Goal: Task Accomplishment & Management: Manage account settings

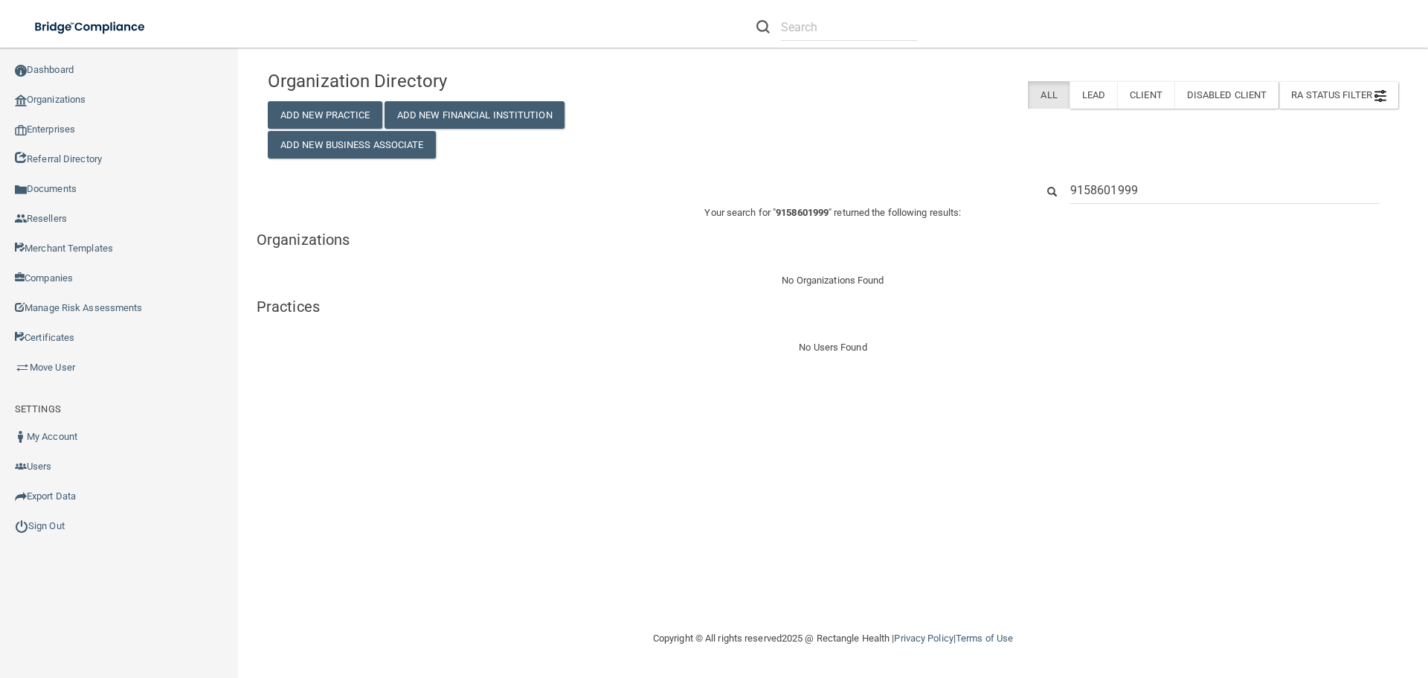
drag, startPoint x: 1155, startPoint y: 197, endPoint x: 985, endPoint y: 193, distance: 170.4
click at [985, 193] on div "9158601999" at bounding box center [833, 190] width 1153 height 28
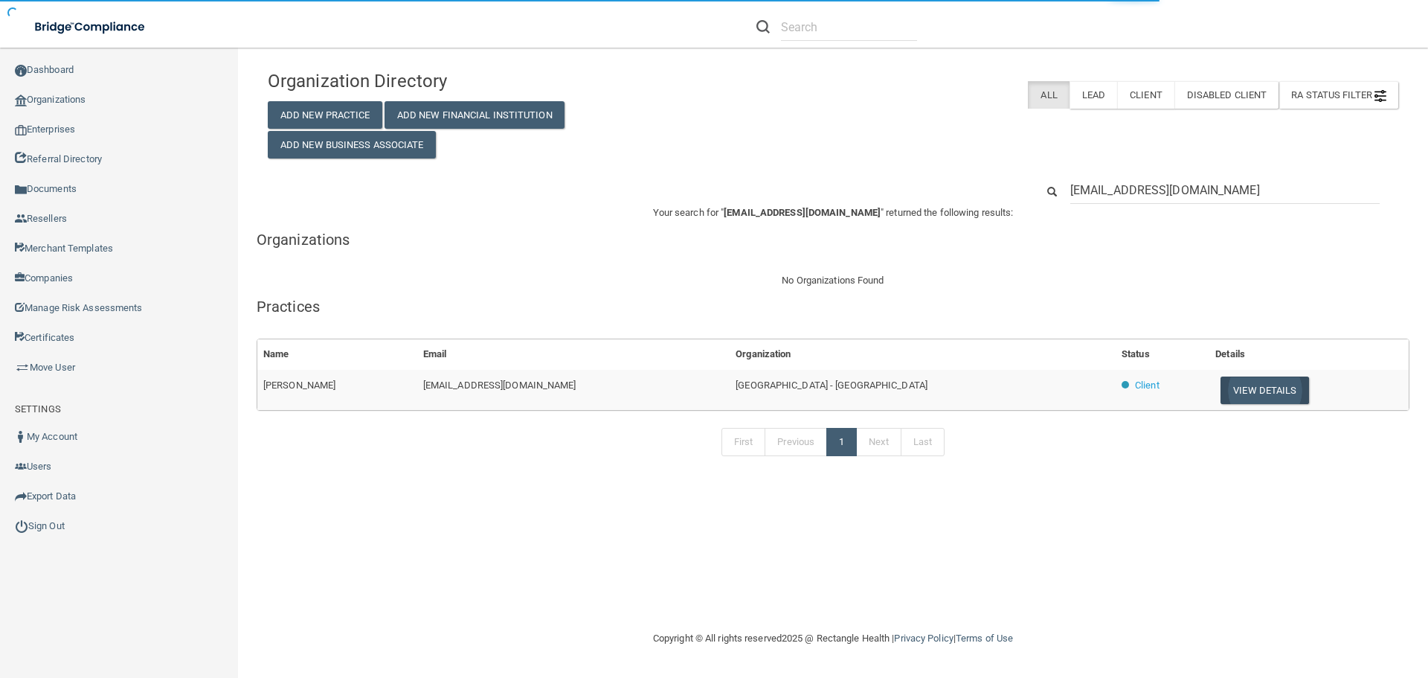
type input "[EMAIL_ADDRESS][DOMAIN_NAME]"
click at [1234, 393] on button "View Details" at bounding box center [1265, 390] width 88 height 28
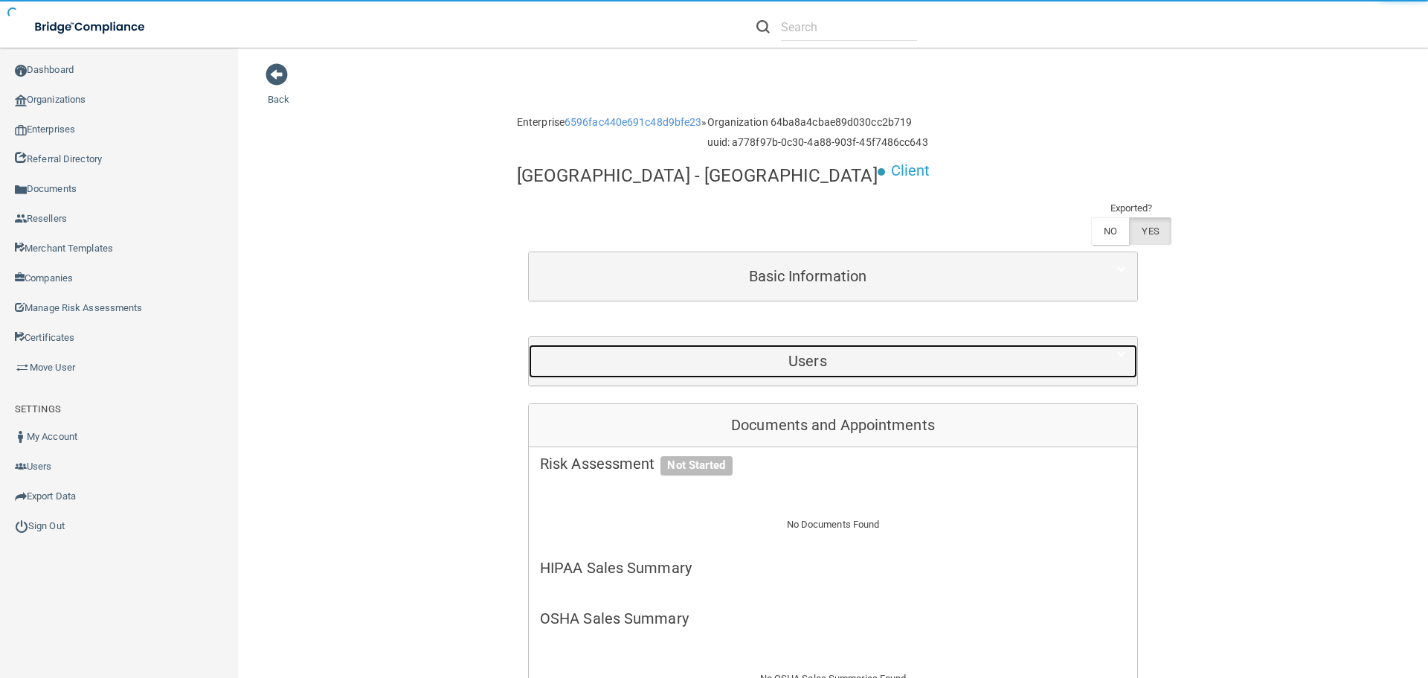
click at [886, 353] on h5 "Users" at bounding box center [808, 361] width 536 height 16
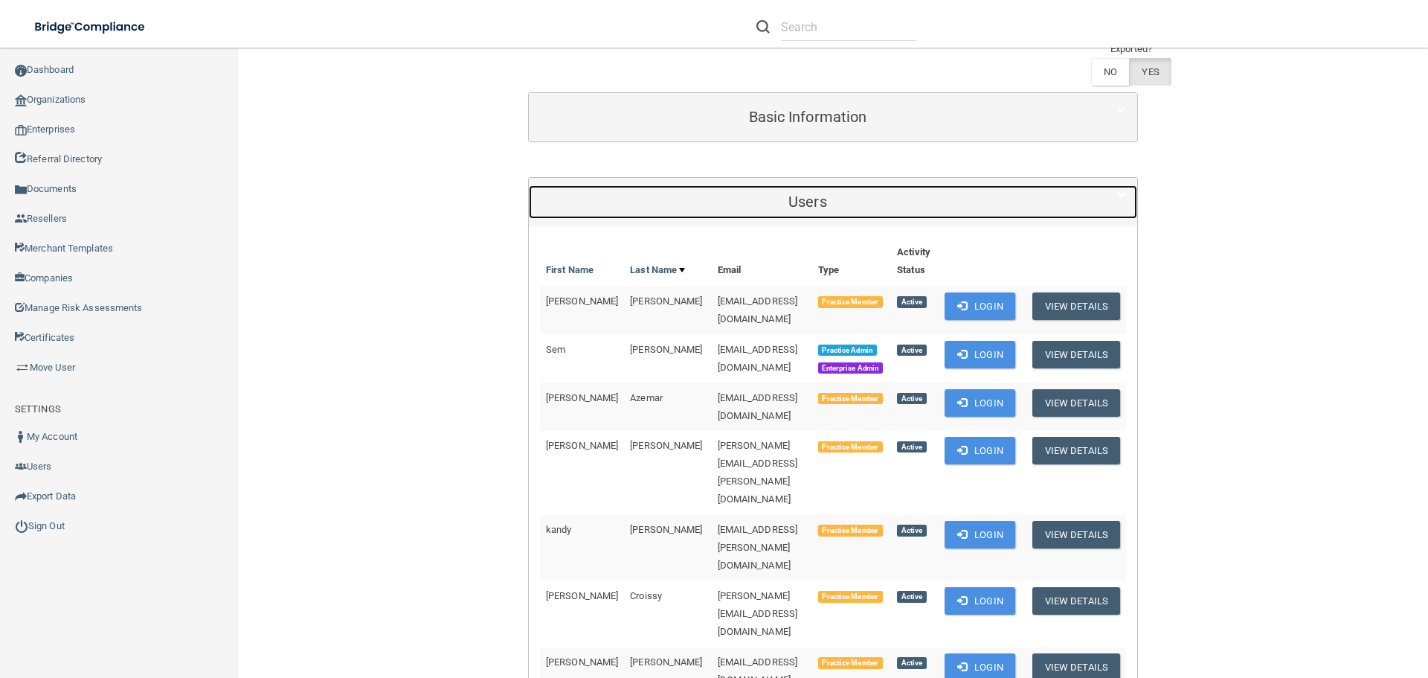
scroll to position [372, 0]
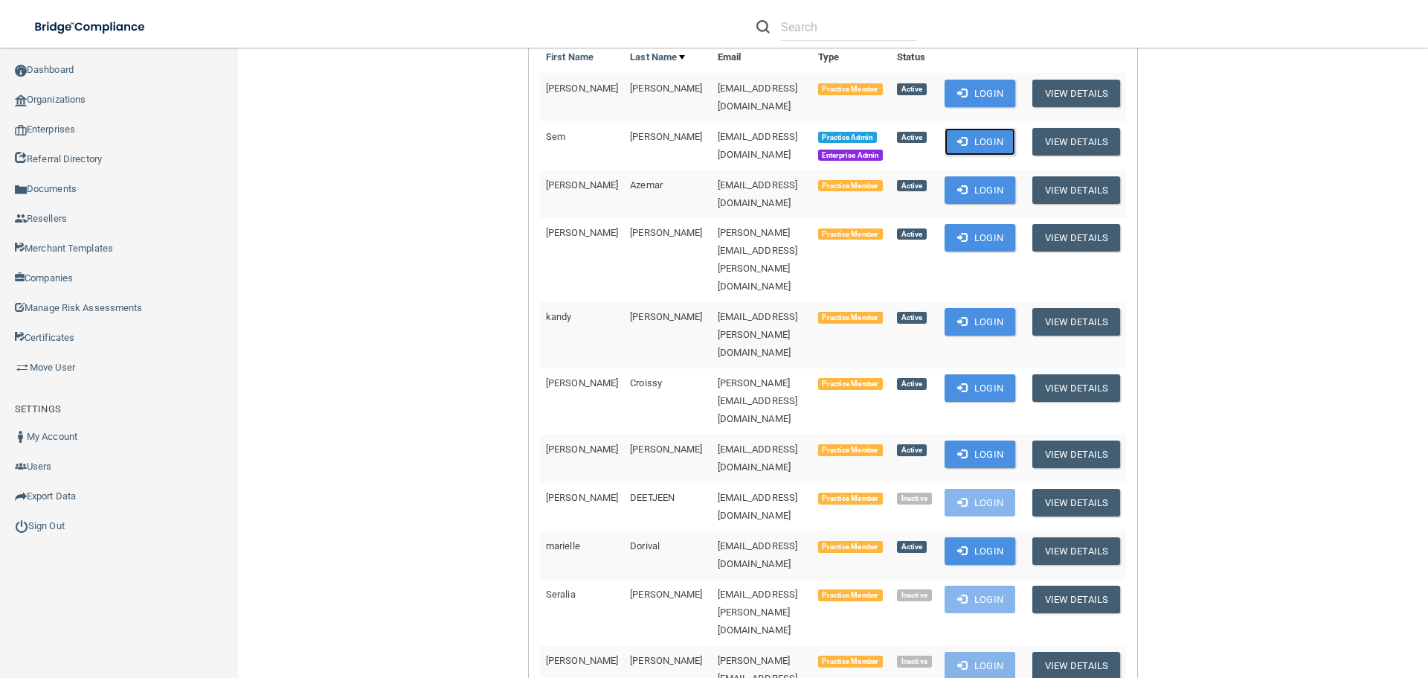
click at [1015, 128] on button "Login" at bounding box center [980, 142] width 71 height 28
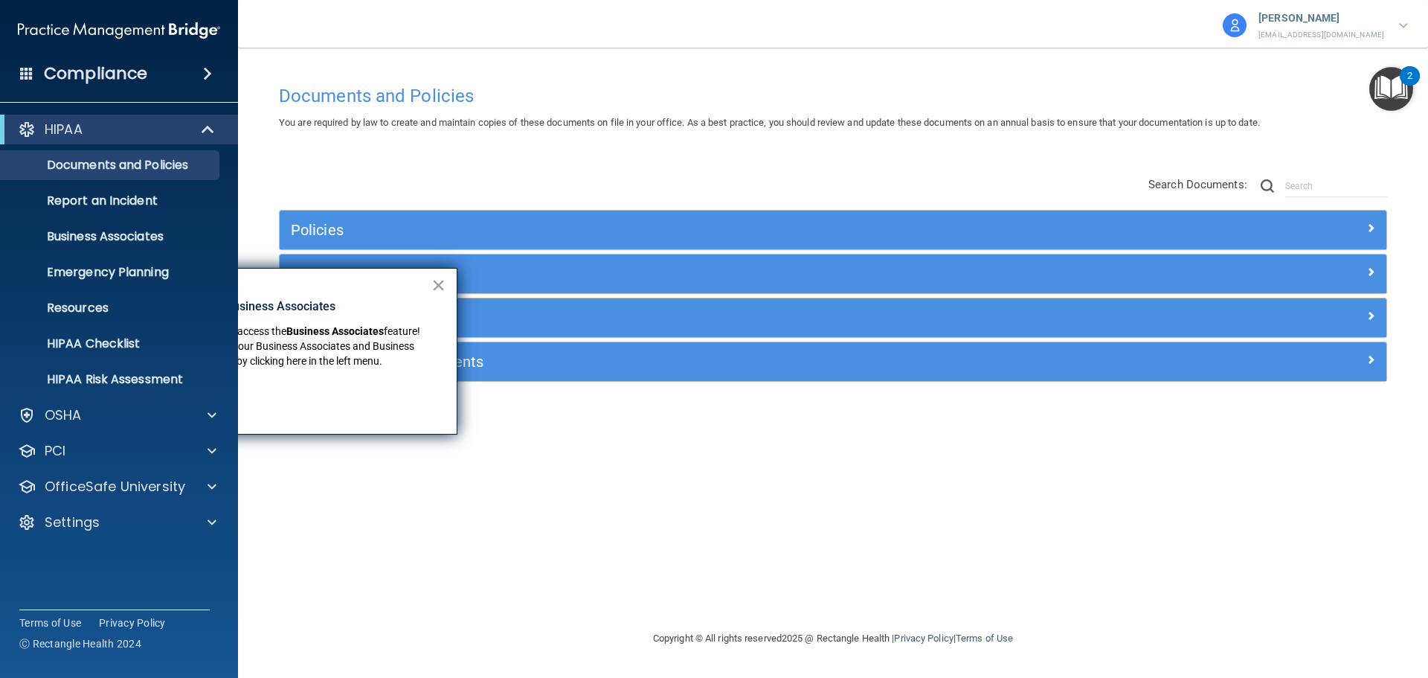
click at [436, 285] on button "×" at bounding box center [438, 285] width 14 height 24
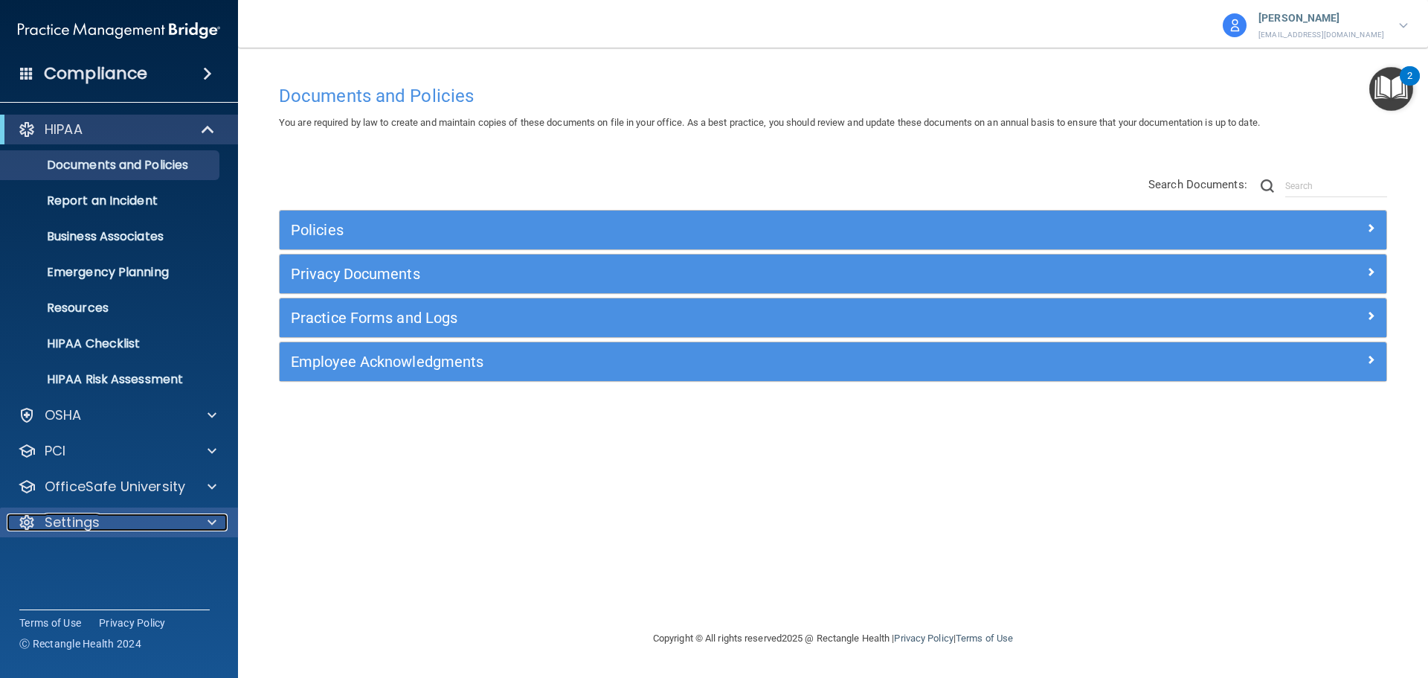
click at [208, 526] on span at bounding box center [212, 522] width 9 height 18
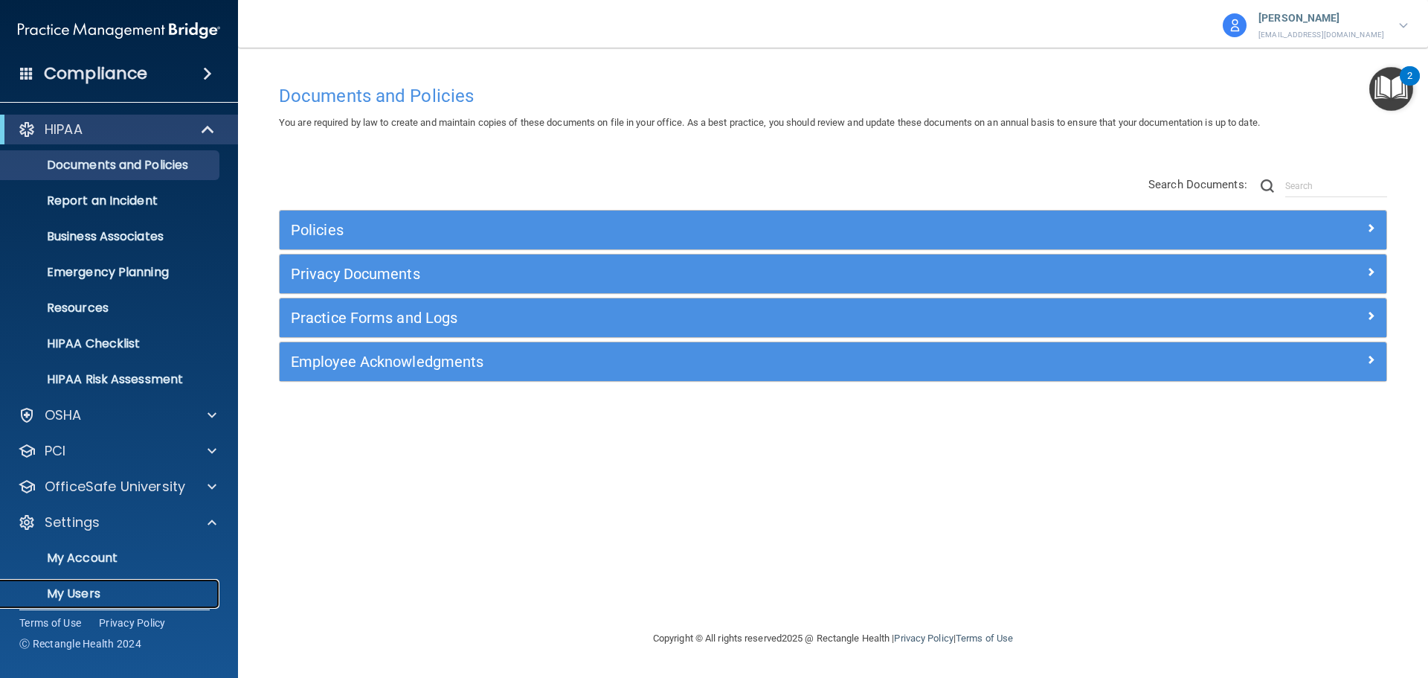
click at [117, 583] on link "My Users" at bounding box center [102, 594] width 234 height 30
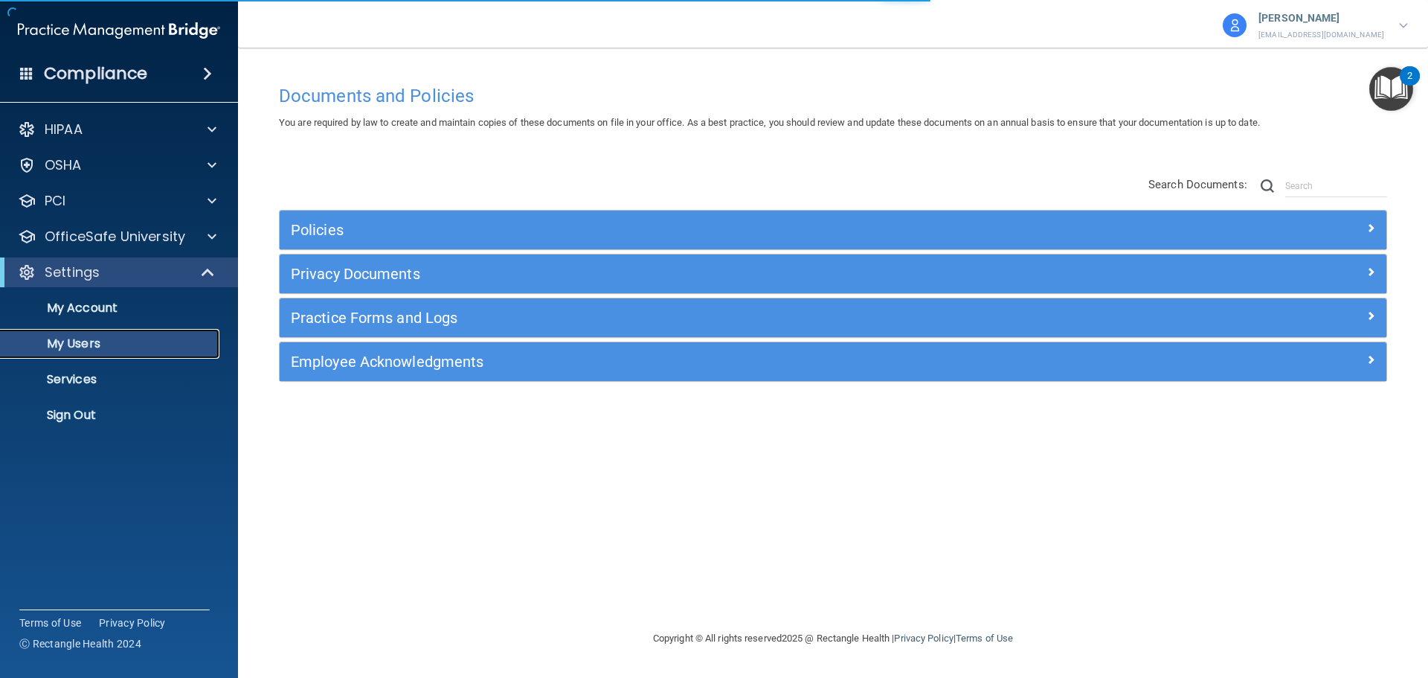
select select "20"
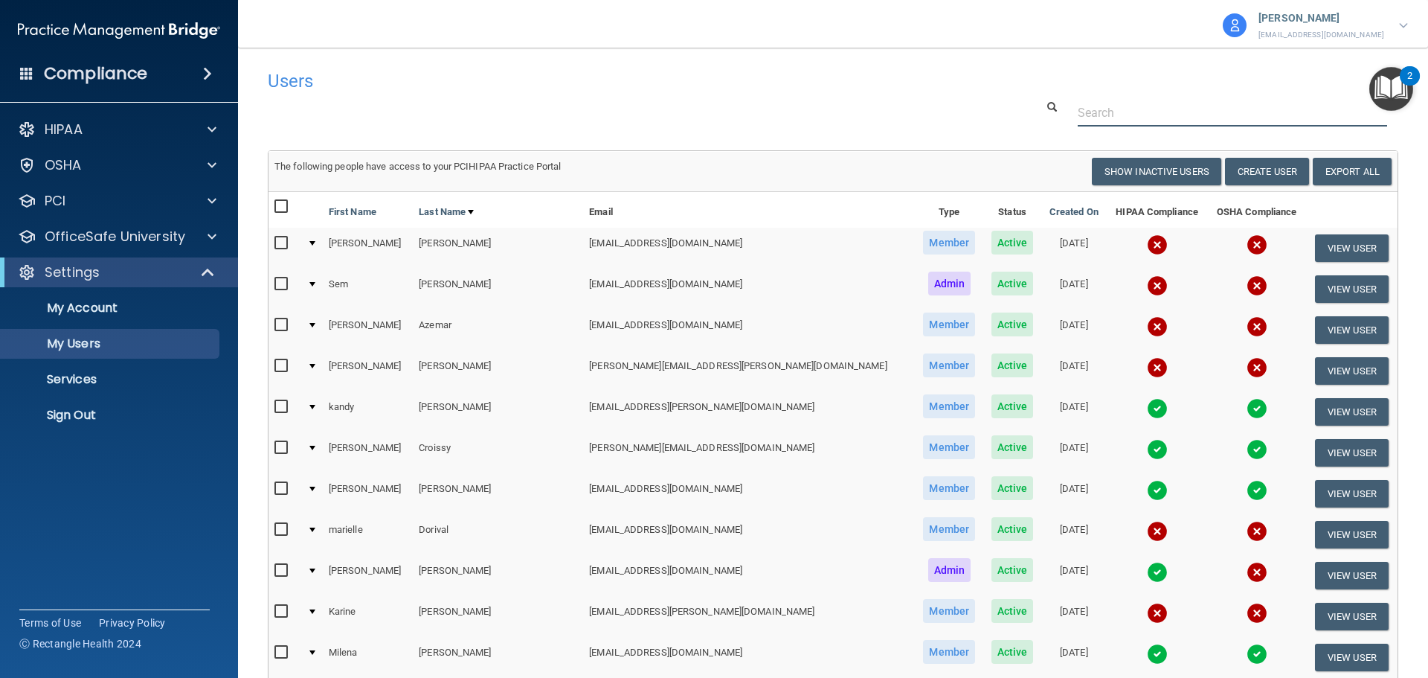
click at [1135, 111] on input "text" at bounding box center [1232, 113] width 309 height 28
paste input "[EMAIL_ADDRESS][DOMAIN_NAME]"
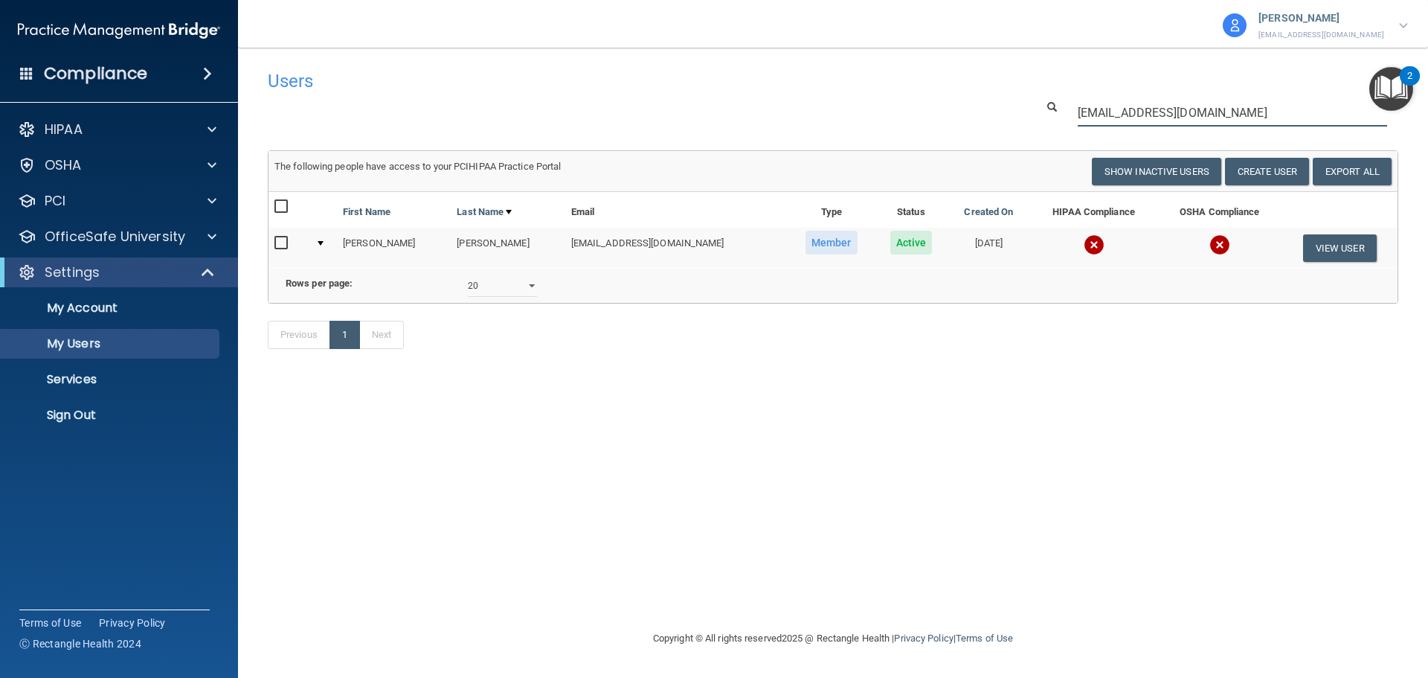
type input "[EMAIL_ADDRESS][DOMAIN_NAME]"
click at [1084, 236] on img at bounding box center [1094, 244] width 21 height 21
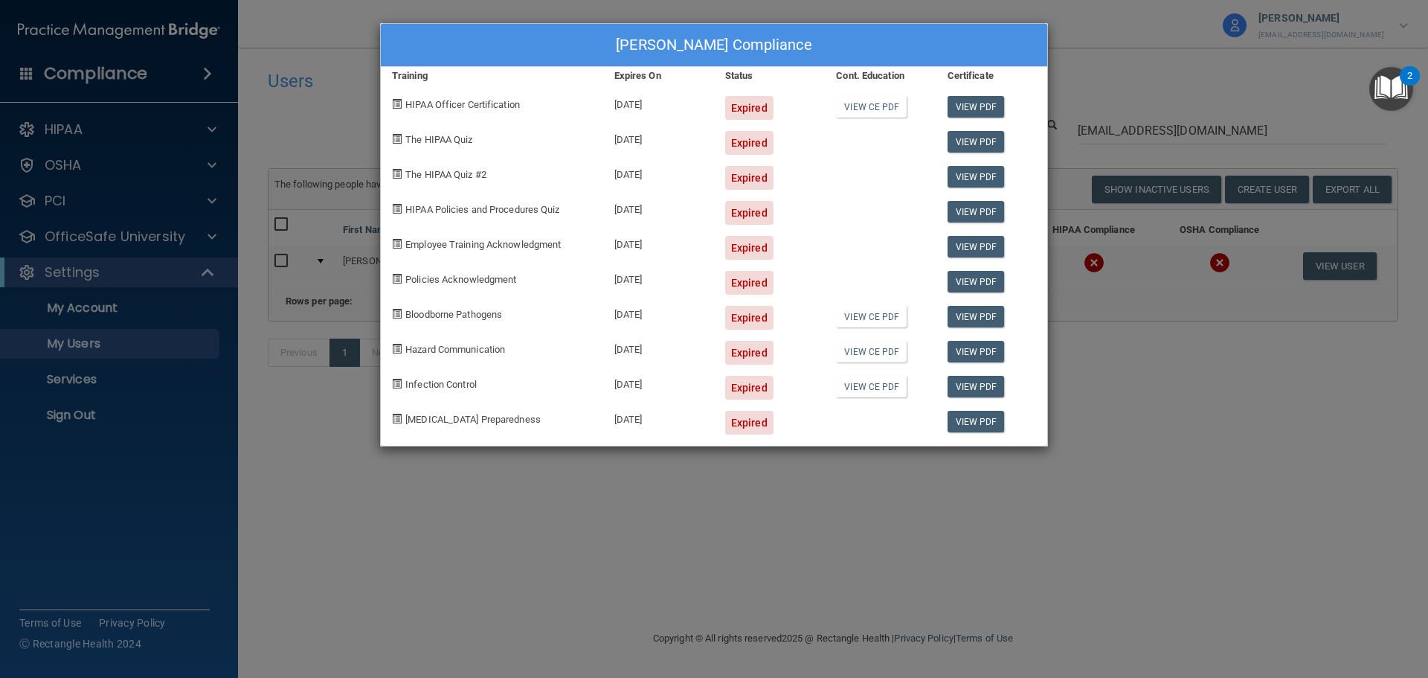
click at [1087, 397] on div "Mary Moreau's Compliance Training Expires On Status Cont. Education Certificate…" at bounding box center [714, 339] width 1428 height 678
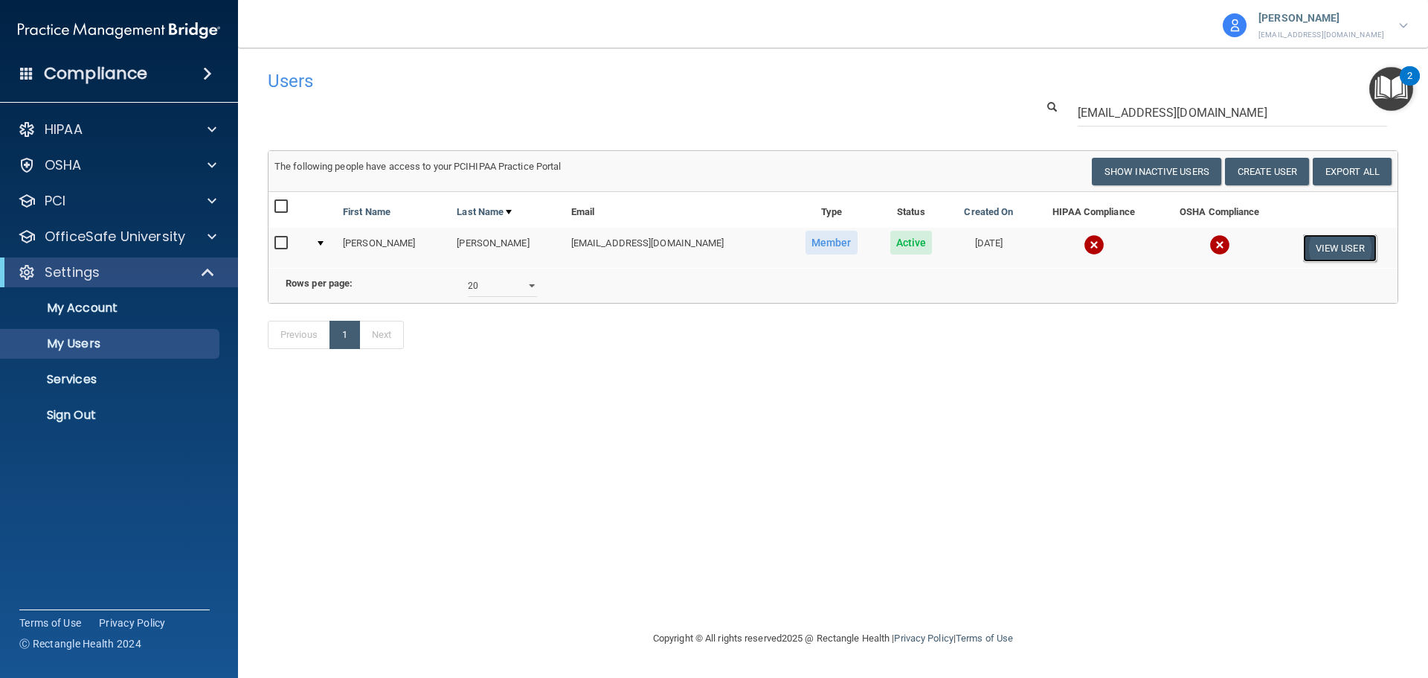
click at [1334, 254] on button "View User" at bounding box center [1340, 248] width 74 height 28
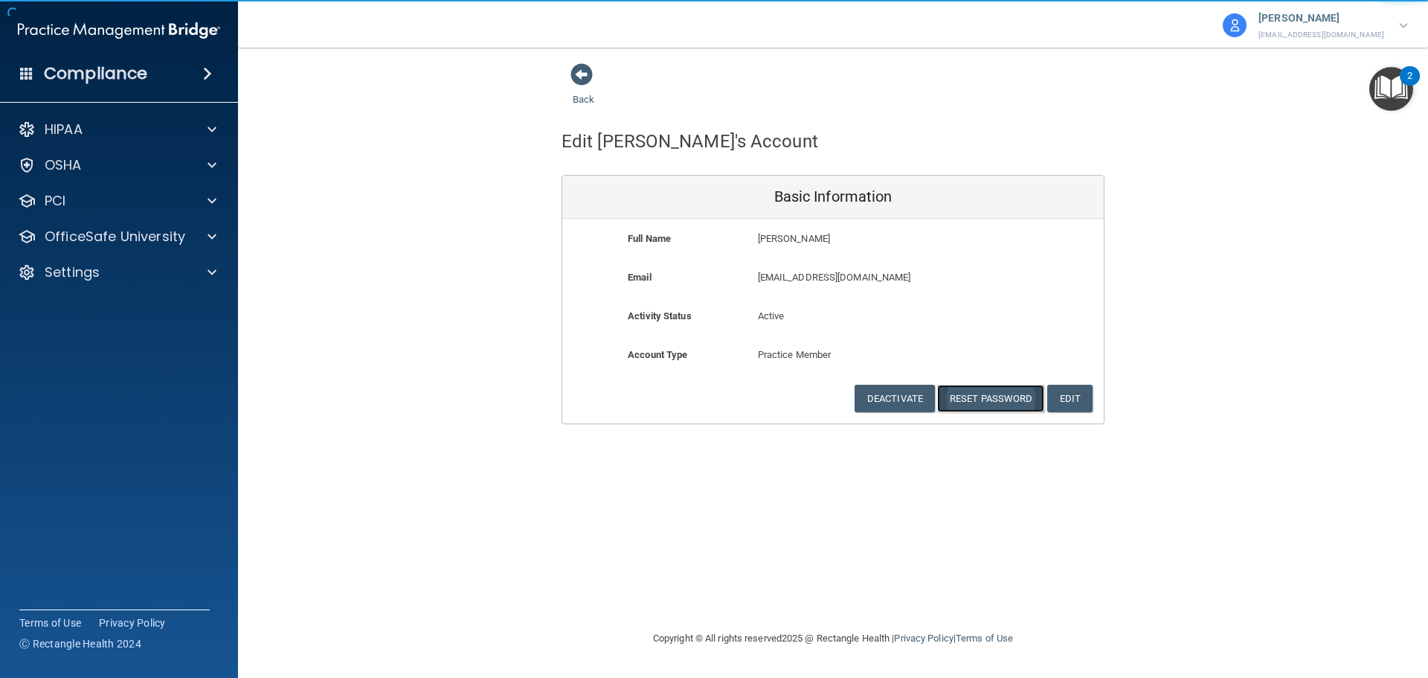
click at [974, 393] on button "Reset Password" at bounding box center [990, 399] width 107 height 28
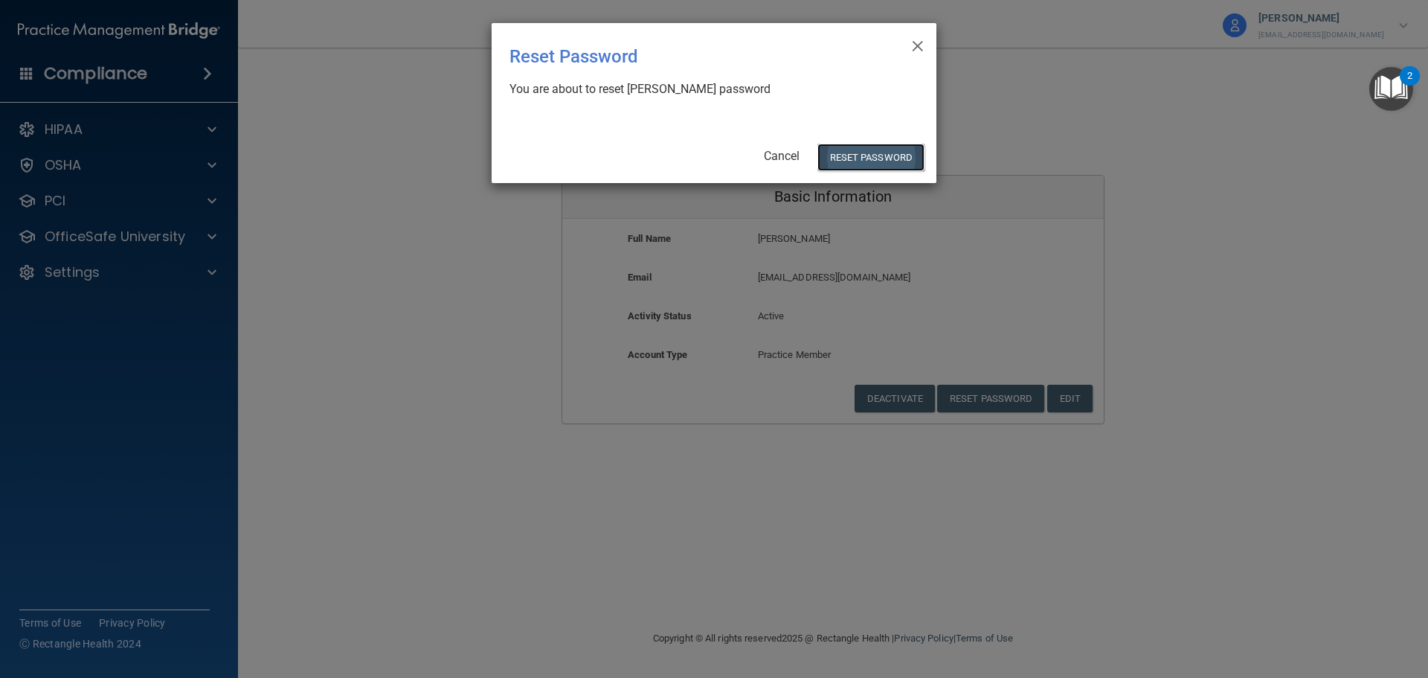
click at [847, 156] on button "Reset Password" at bounding box center [870, 158] width 107 height 28
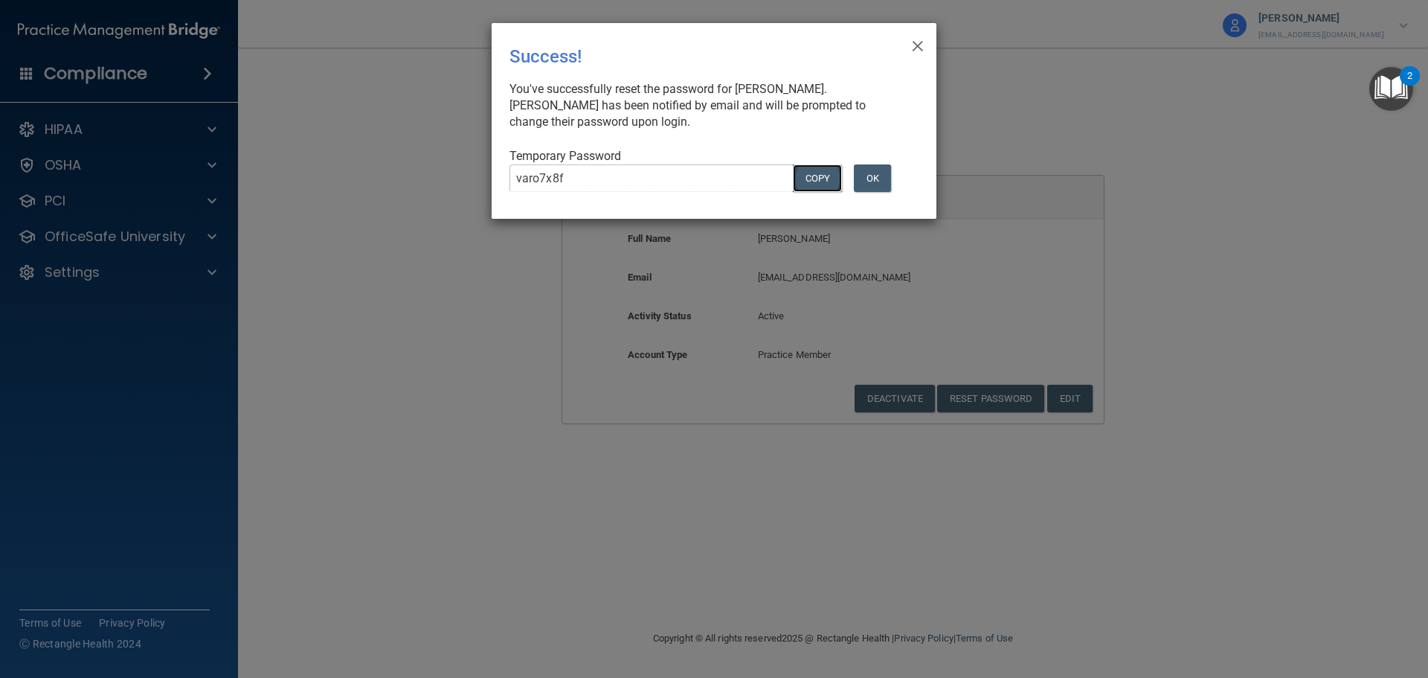
click at [802, 180] on button "COPY" at bounding box center [817, 178] width 49 height 28
click at [377, 159] on div "× Close Success! You've successfully reset the password for Mary Moreau. Mary h…" at bounding box center [714, 339] width 1428 height 678
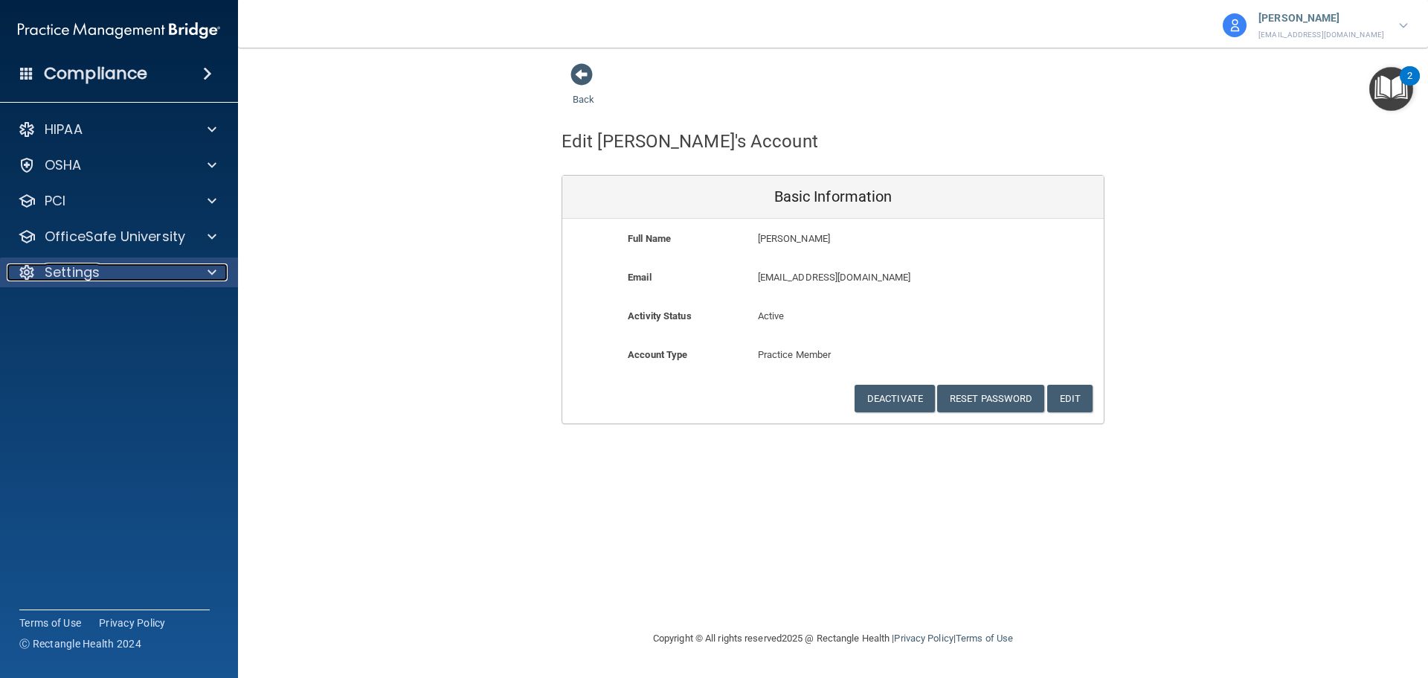
click at [186, 267] on div "Settings" at bounding box center [99, 272] width 184 height 18
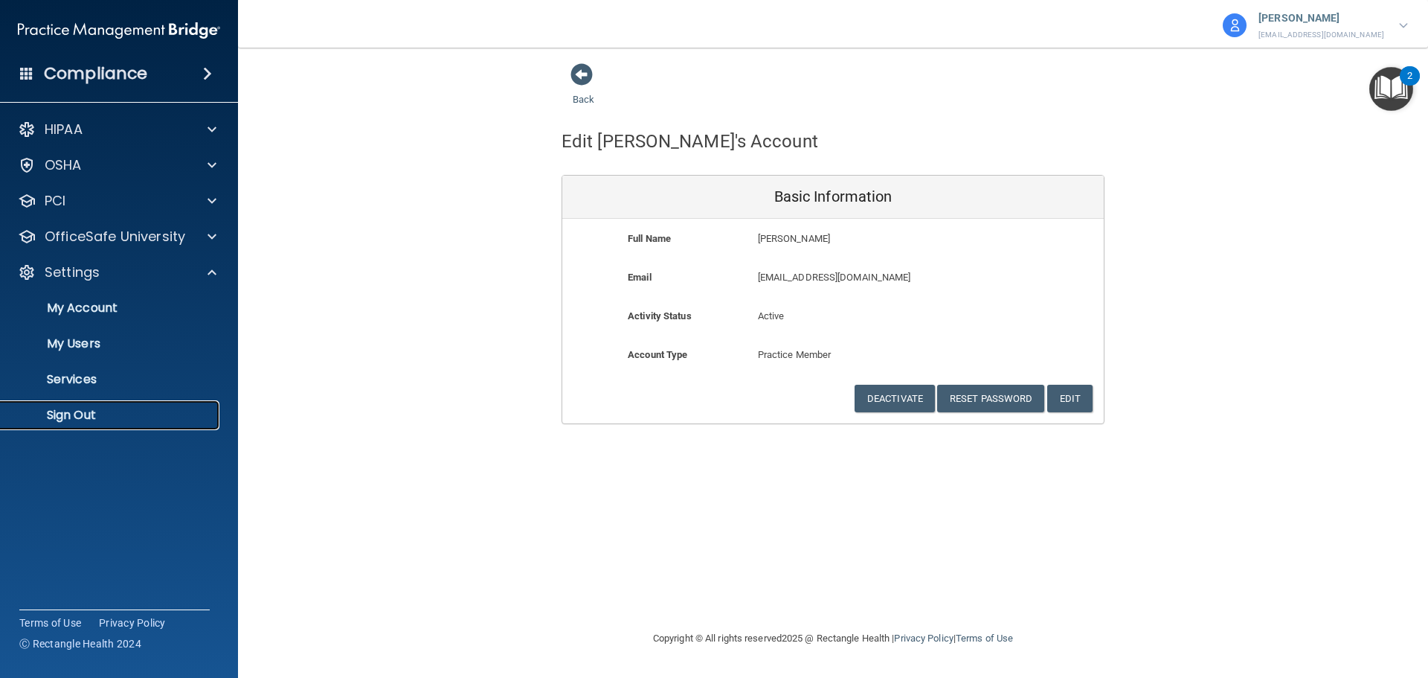
click at [88, 424] on link "Sign Out" at bounding box center [102, 415] width 234 height 30
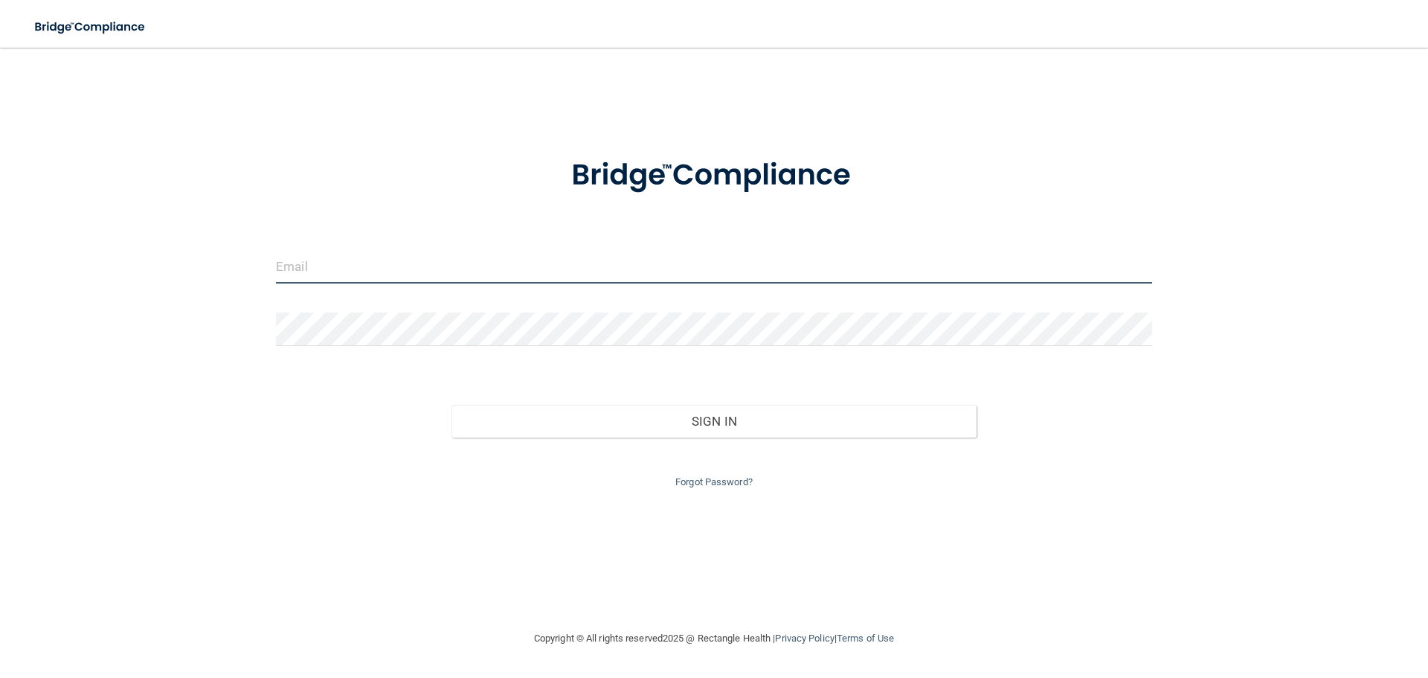
type input "cfletcher@rectanglehealth.com"
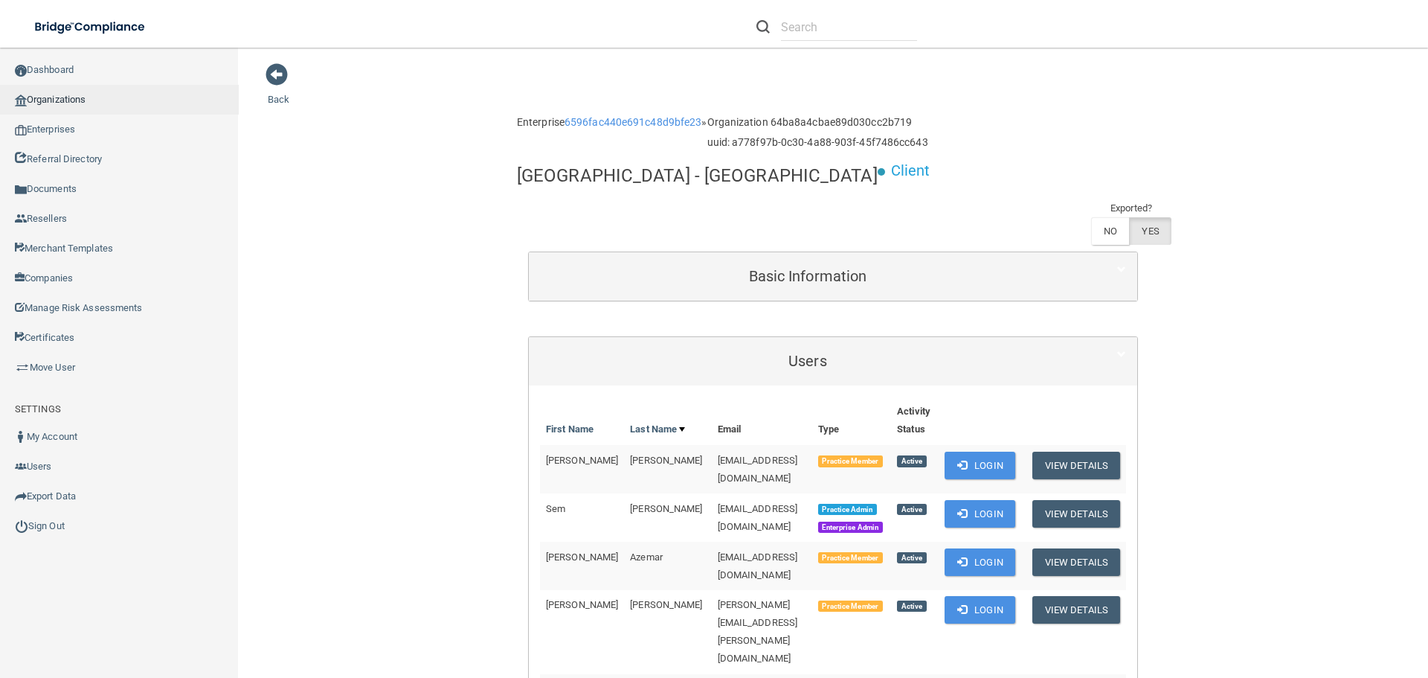
scroll to position [372, 0]
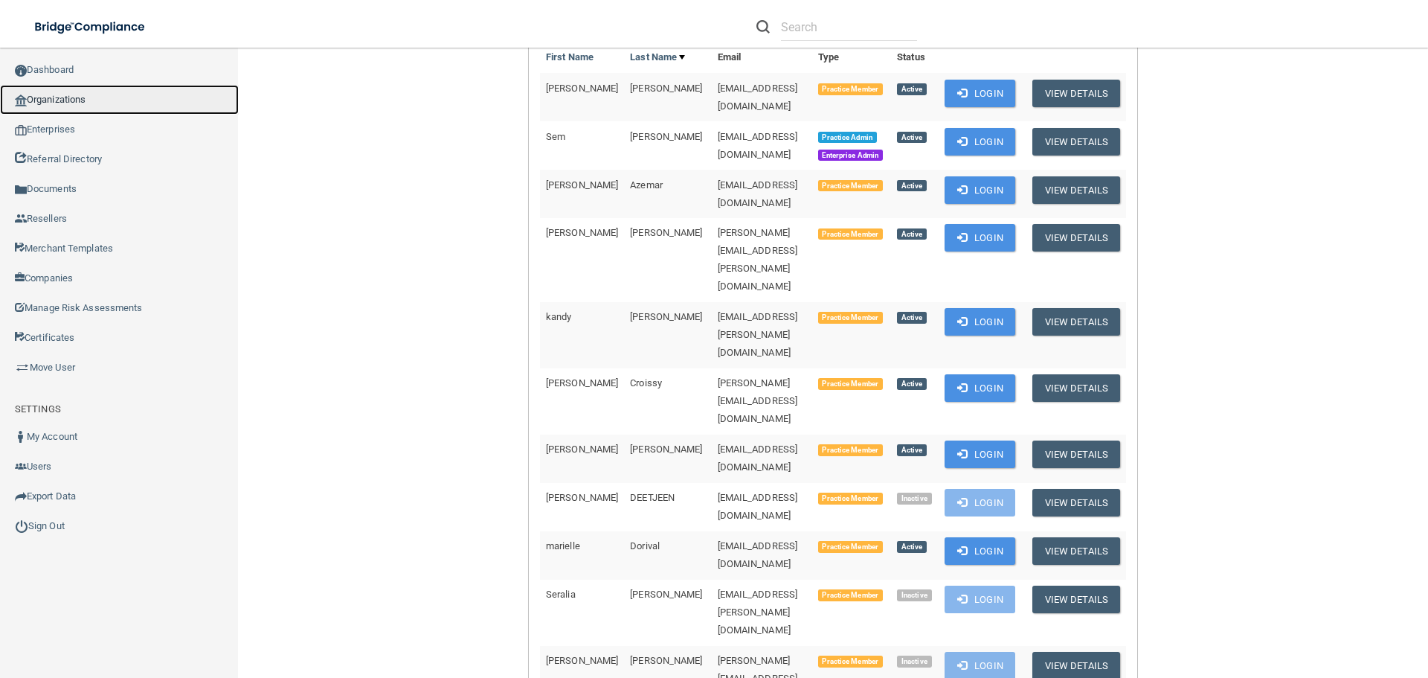
click at [88, 97] on link "Organizations" at bounding box center [119, 100] width 239 height 30
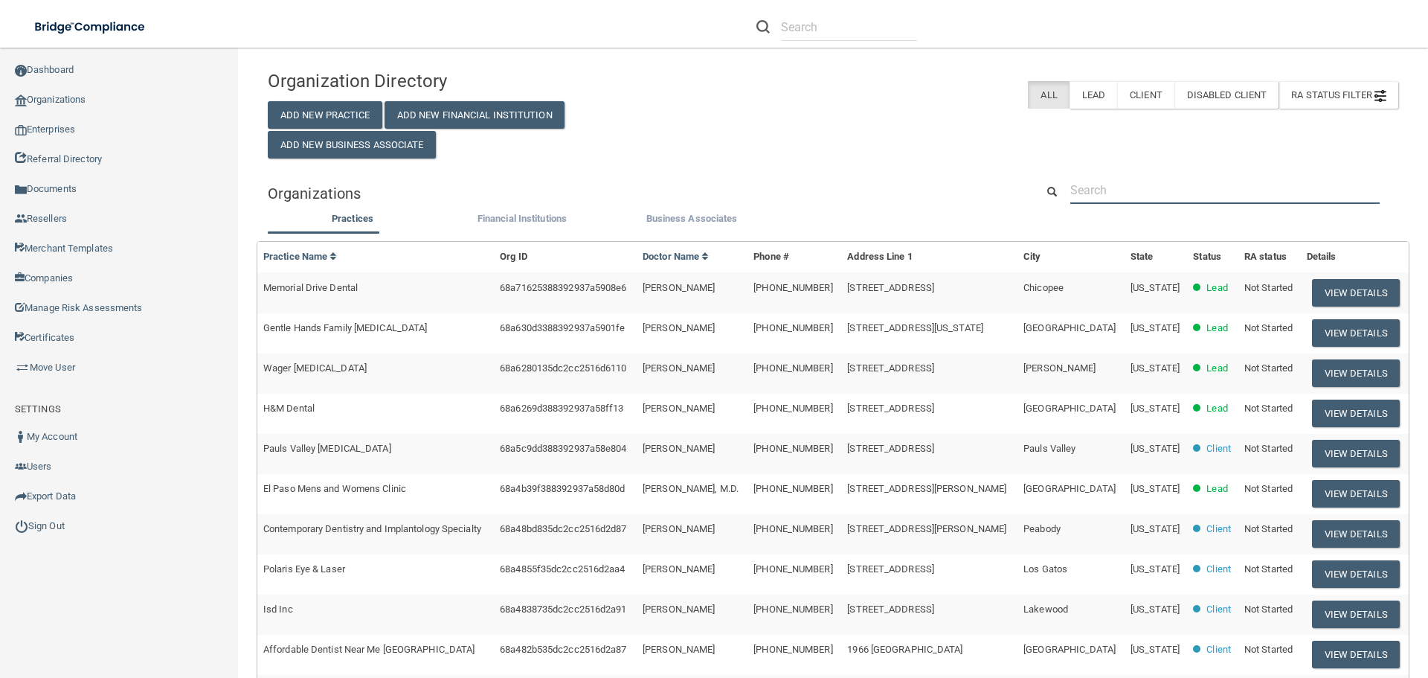
click at [1102, 187] on input "text" at bounding box center [1224, 190] width 309 height 28
paste input "[EMAIL_ADDRESS][DOMAIN_NAME]"
type input "[EMAIL_ADDRESS][DOMAIN_NAME]"
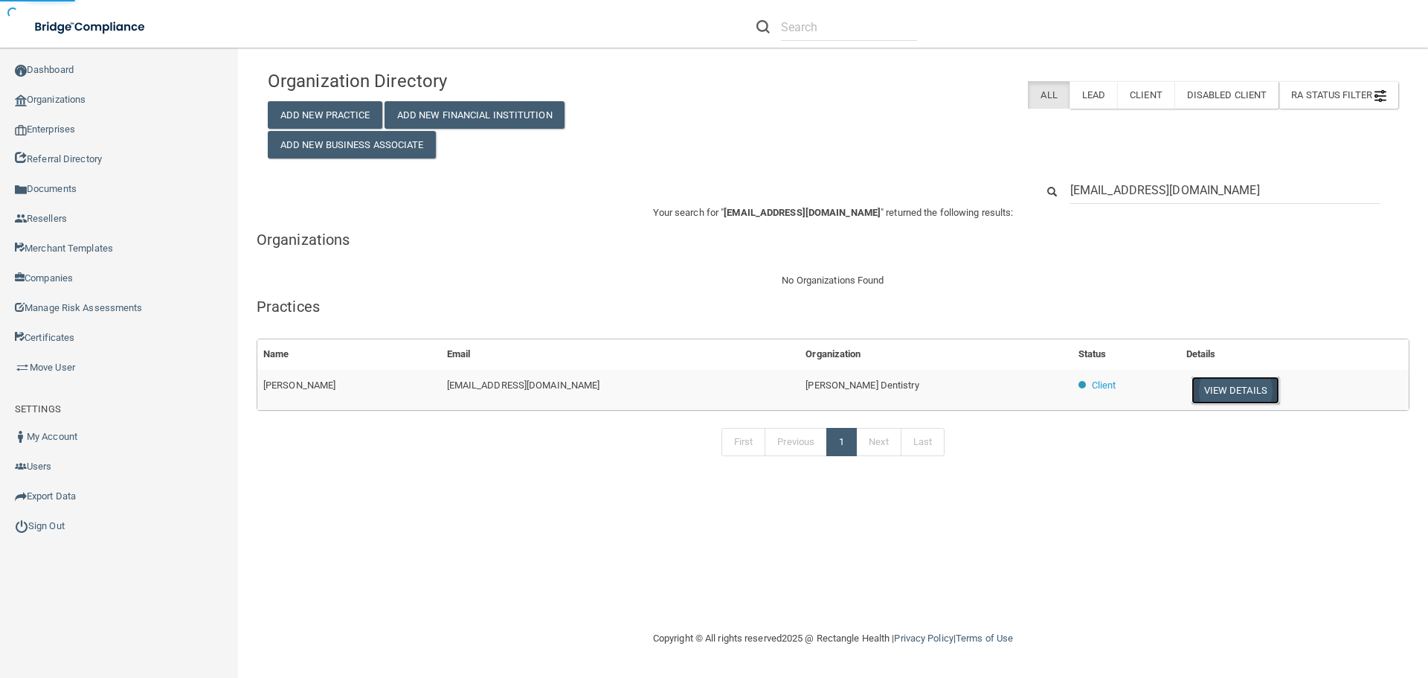
click at [1192, 385] on button "View Details" at bounding box center [1236, 390] width 88 height 28
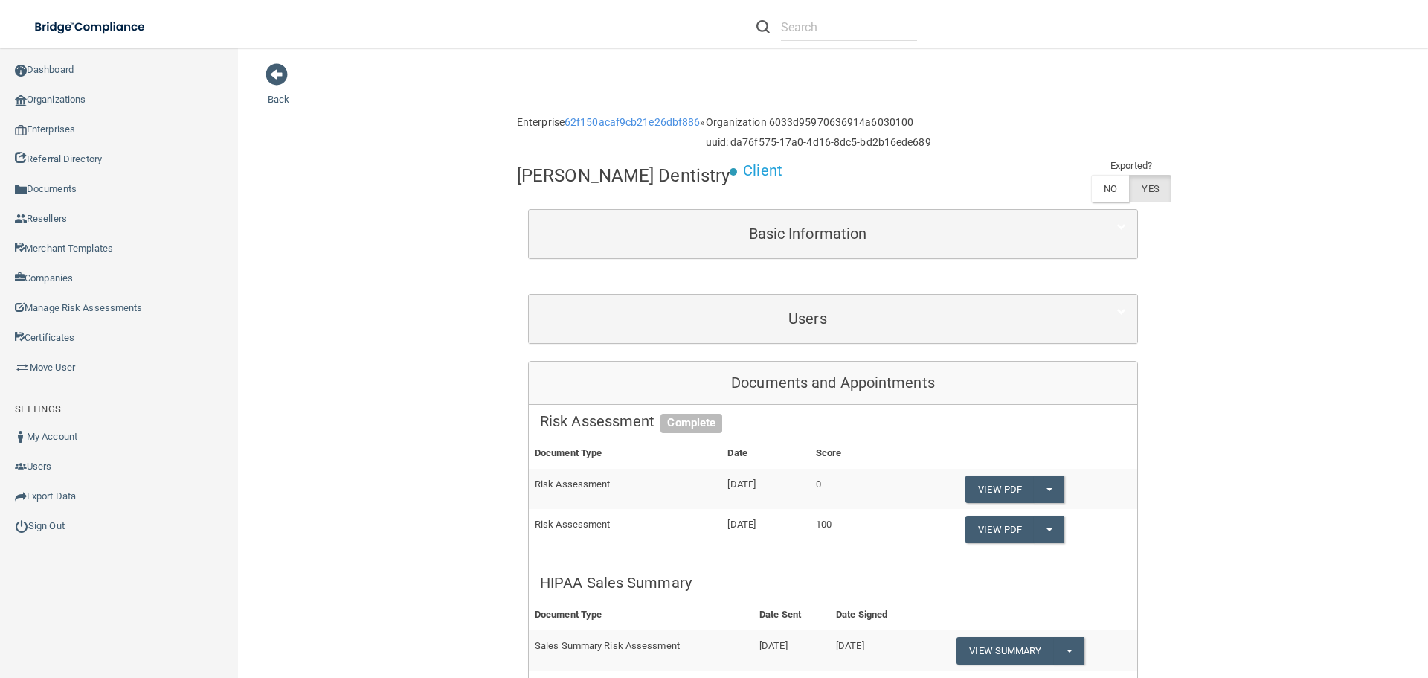
click at [596, 176] on h4 "[PERSON_NAME] Dentistry" at bounding box center [623, 175] width 213 height 19
copy div "[PERSON_NAME] Dentistry"
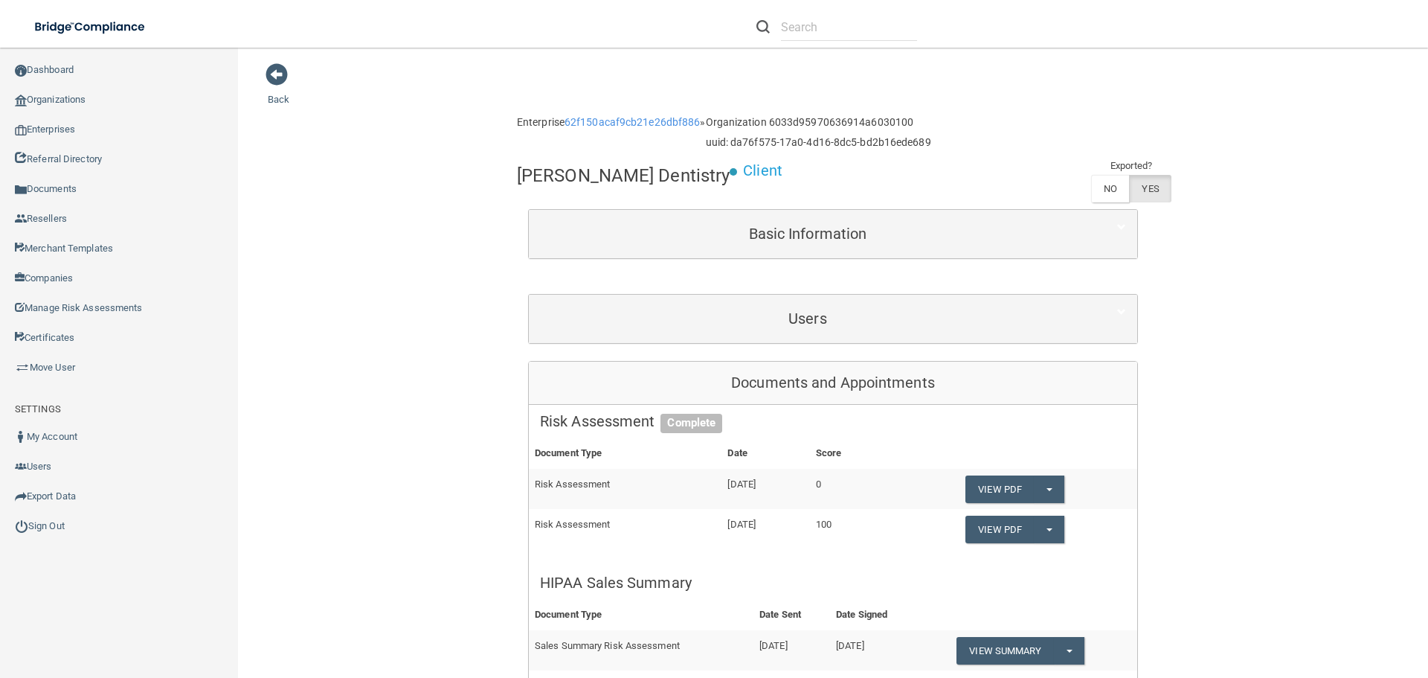
click at [540, 177] on h4 "[PERSON_NAME] Dentistry" at bounding box center [623, 175] width 213 height 19
copy div "[PERSON_NAME] Dentistry"
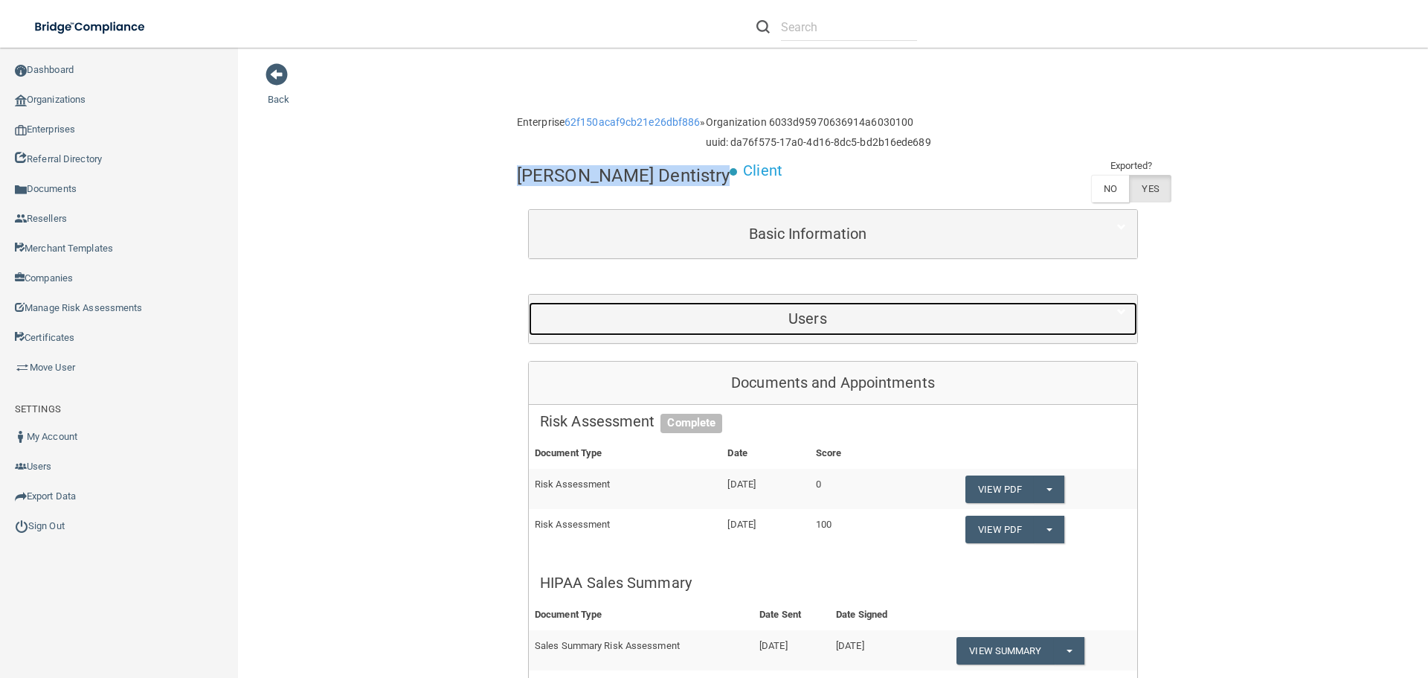
click at [695, 315] on h5 "Users" at bounding box center [808, 318] width 536 height 16
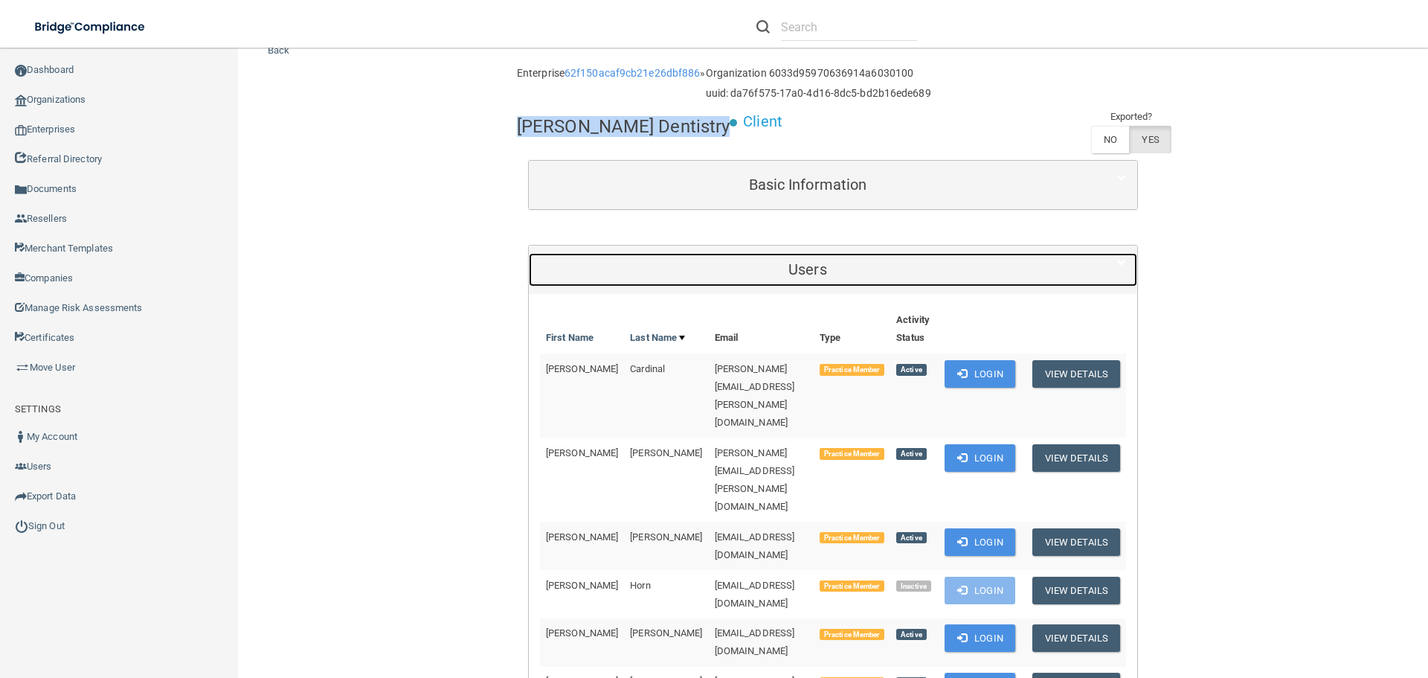
scroll to position [74, 0]
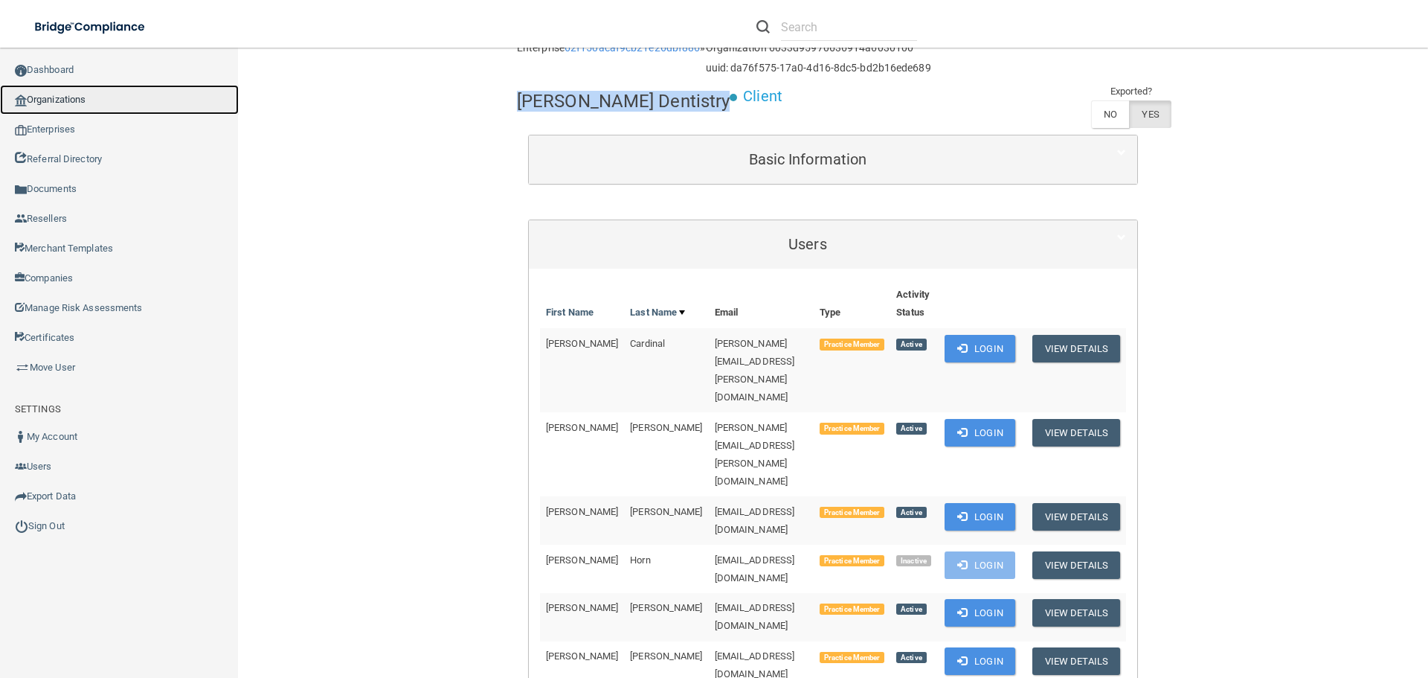
click at [89, 92] on link "Organizations" at bounding box center [119, 100] width 239 height 30
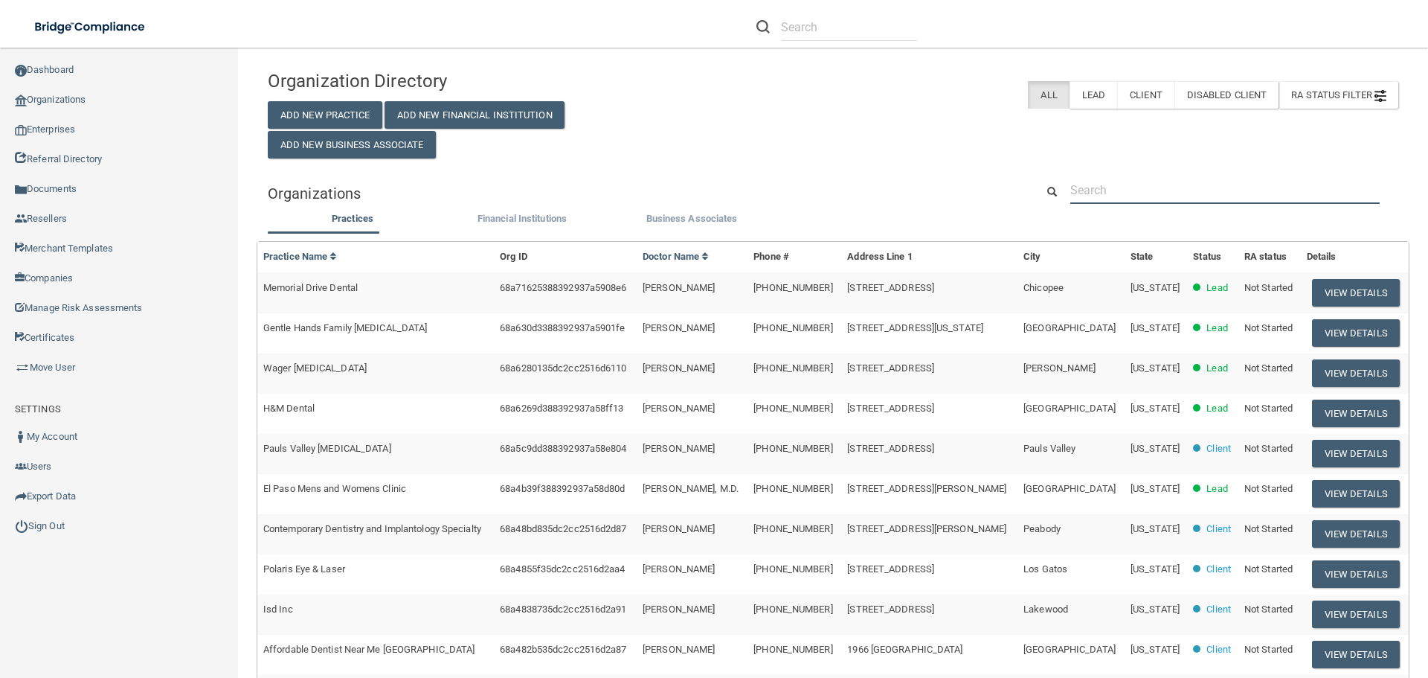
click at [1083, 189] on input "text" at bounding box center [1224, 190] width 309 height 28
paste input "334) 396-1886"
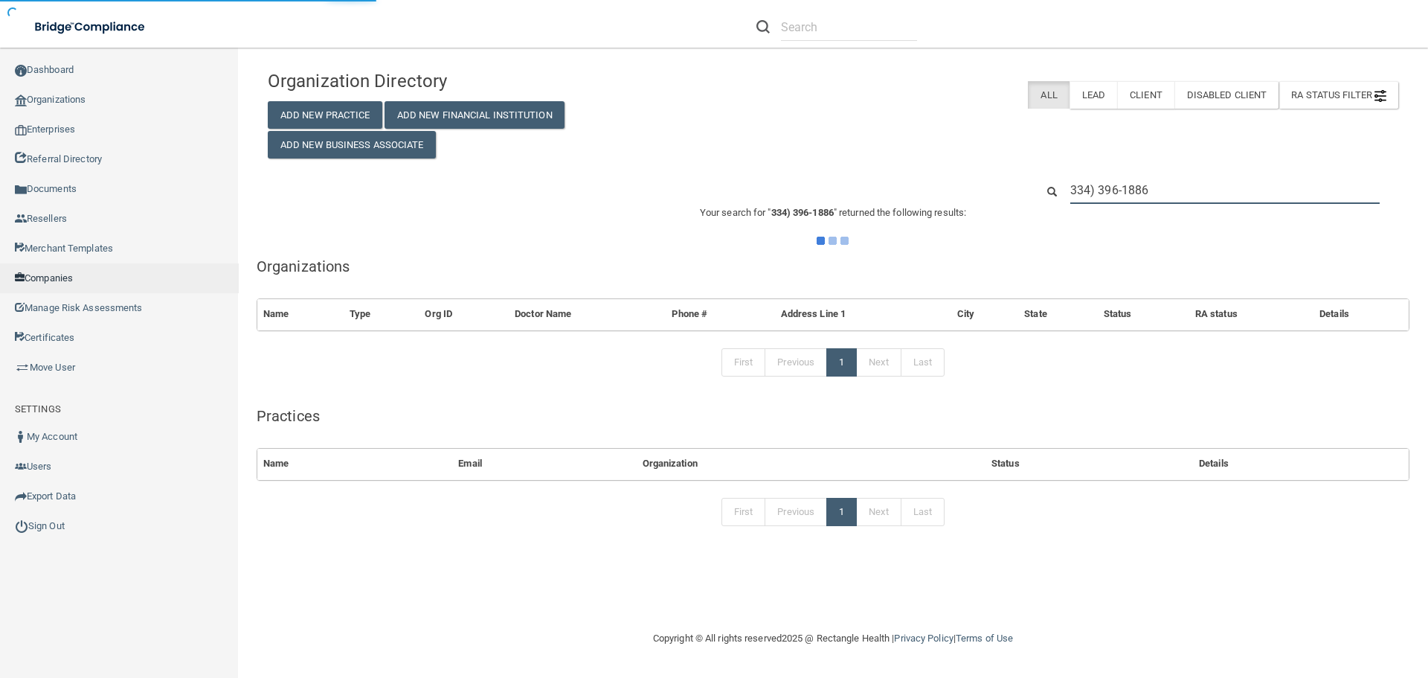
type input "334) 396-1886"
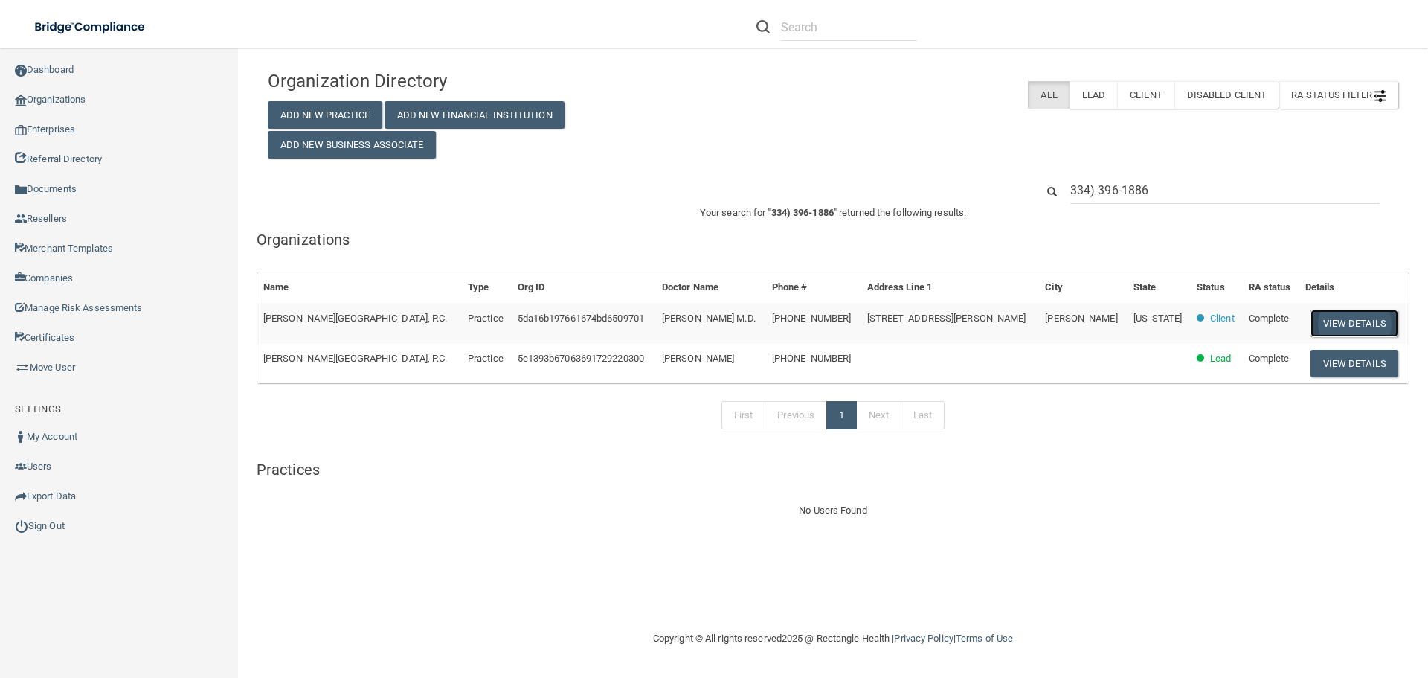
click at [1329, 323] on button "View Details" at bounding box center [1355, 323] width 88 height 28
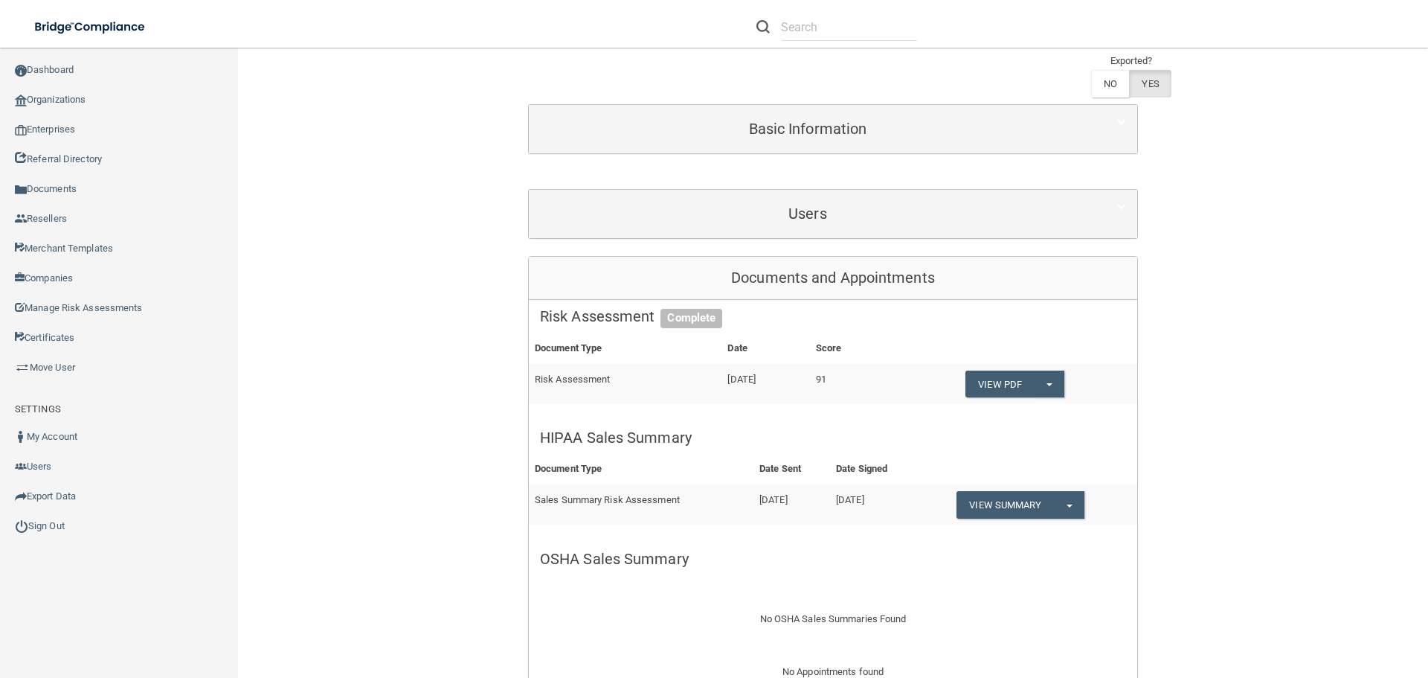
scroll to position [149, 0]
click at [1068, 489] on button "Split button!" at bounding box center [1069, 503] width 30 height 28
click at [1032, 522] on link "Download as PDF" at bounding box center [1017, 533] width 123 height 22
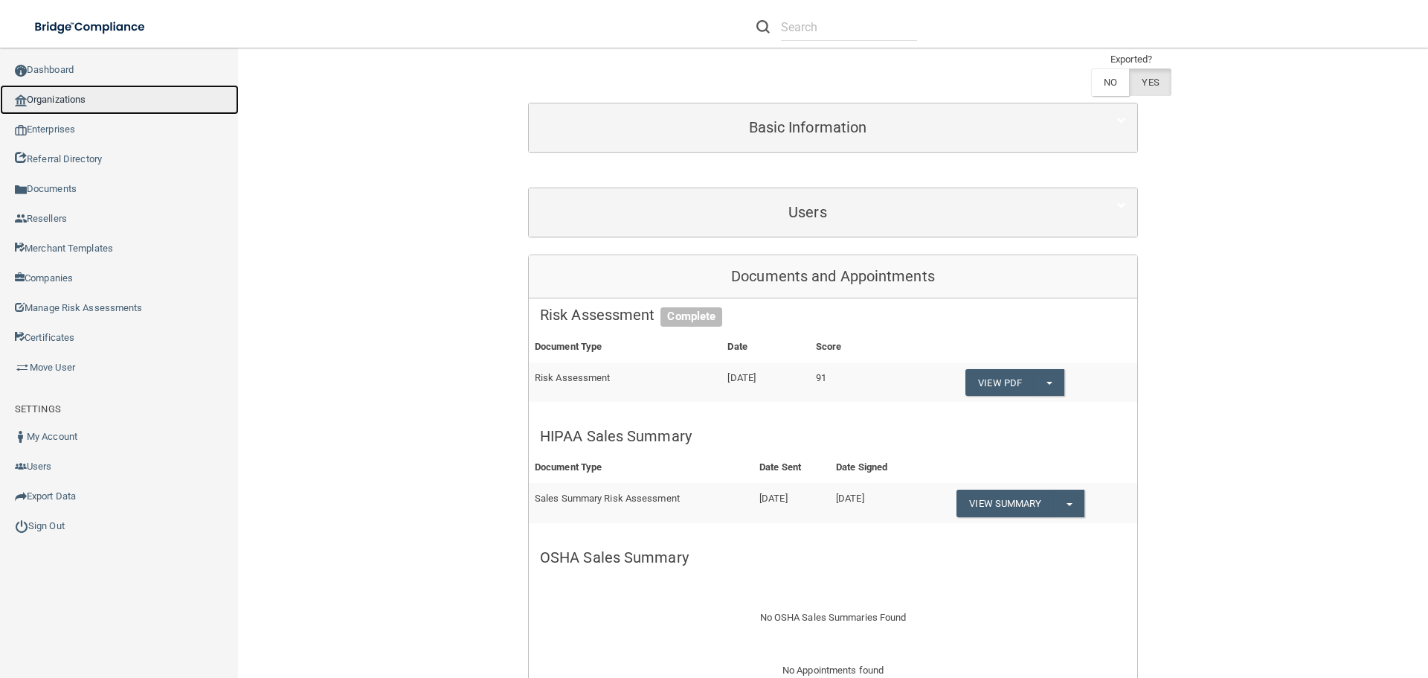
click at [86, 102] on link "Organizations" at bounding box center [119, 100] width 239 height 30
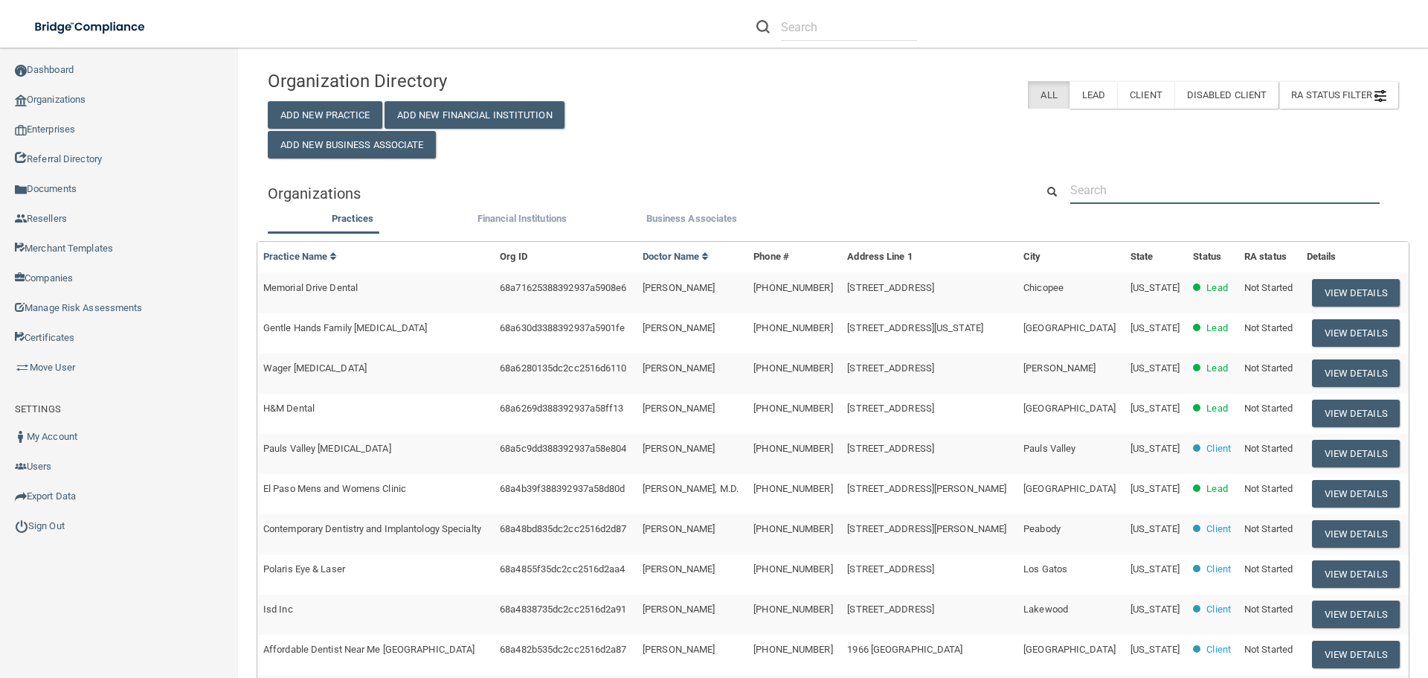
click at [1096, 199] on input "text" at bounding box center [1224, 190] width 309 height 28
paste input "[EMAIL_ADDRESS][DOMAIN_NAME]"
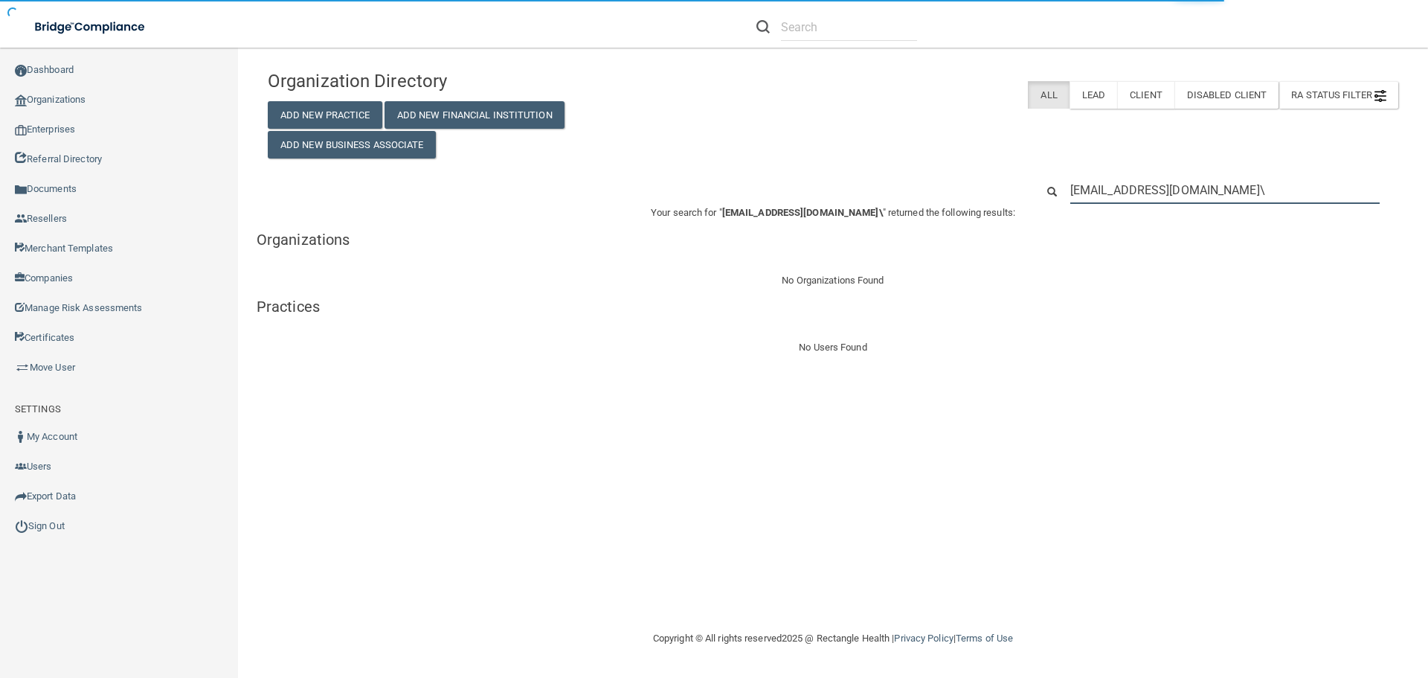
type input "[EMAIL_ADDRESS][DOMAIN_NAME]"
